Goal: Find specific page/section: Find specific page/section

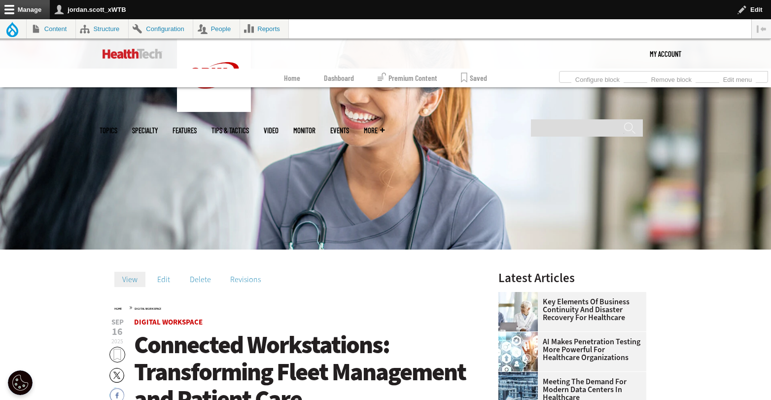
scroll to position [147, 0]
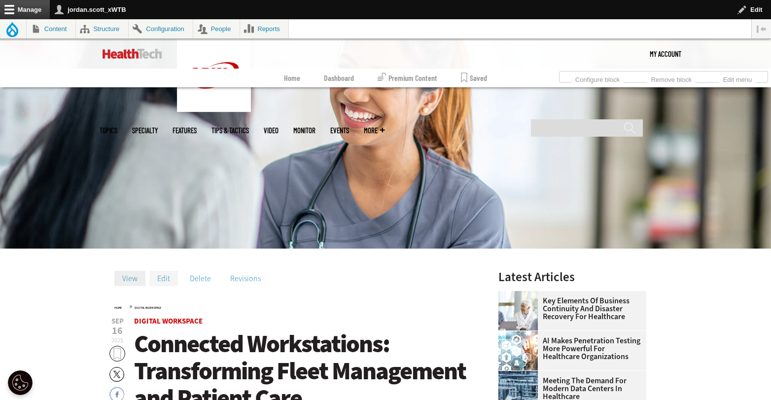
click at [158, 279] on link "Edit" at bounding box center [163, 278] width 29 height 15
